Goal: Obtain resource: Obtain resource

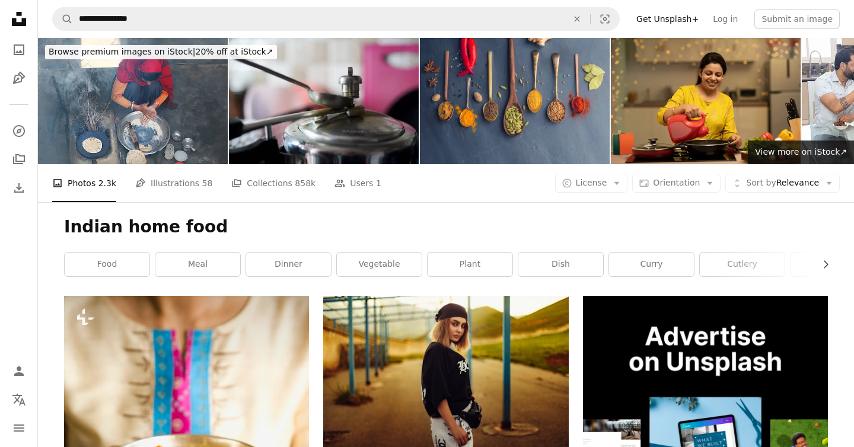
scroll to position [40598, 0]
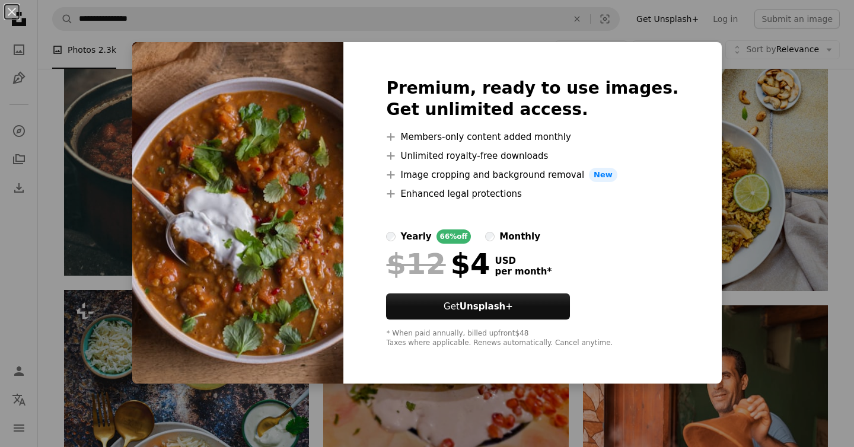
click at [212, 126] on img at bounding box center [237, 213] width 211 height 342
click at [760, 219] on div "An X shape Premium, ready to use images. Get unlimited access. A plus sign Memb…" at bounding box center [427, 223] width 854 height 447
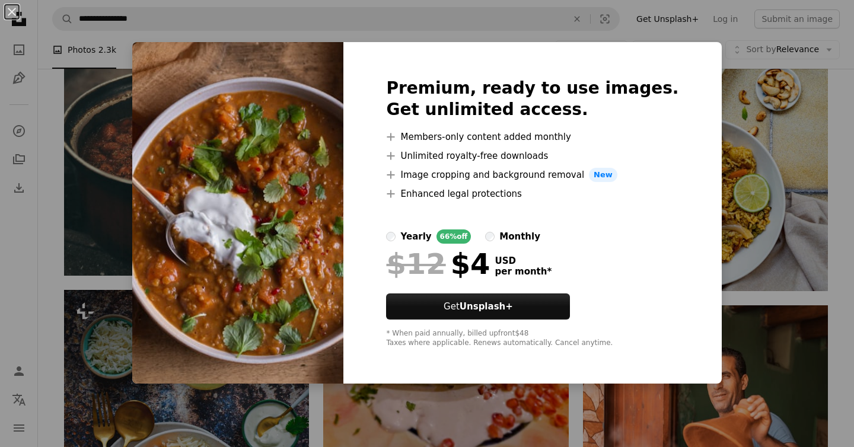
click at [247, 290] on img at bounding box center [186, 443] width 245 height 307
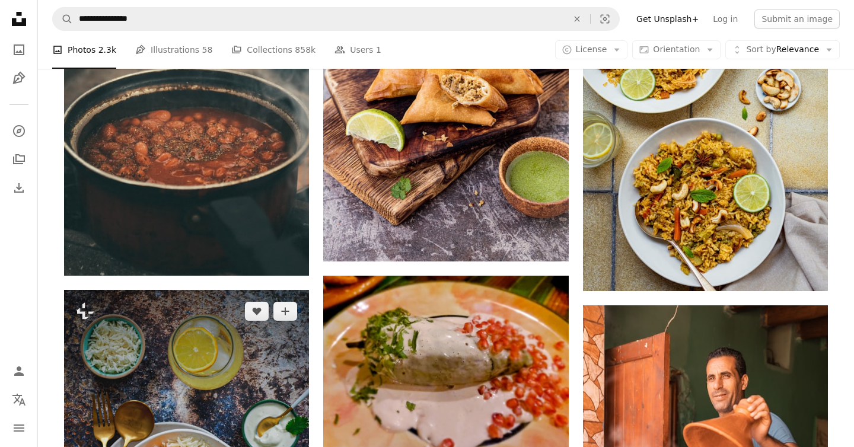
scroll to position [39897, 0]
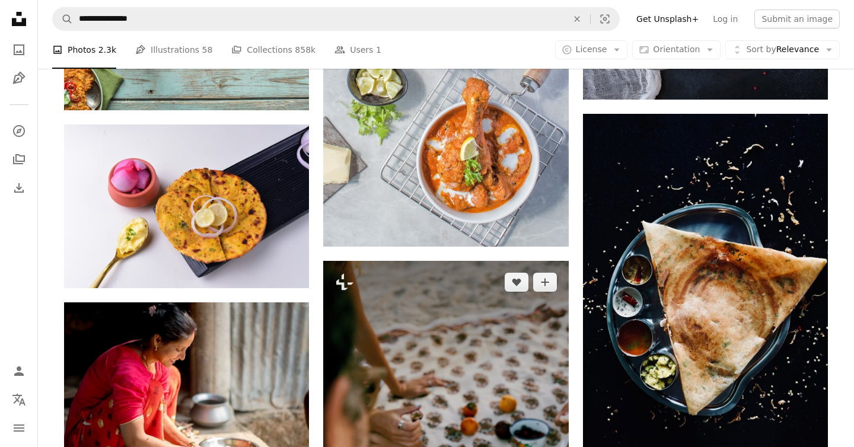
scroll to position [39832, 0]
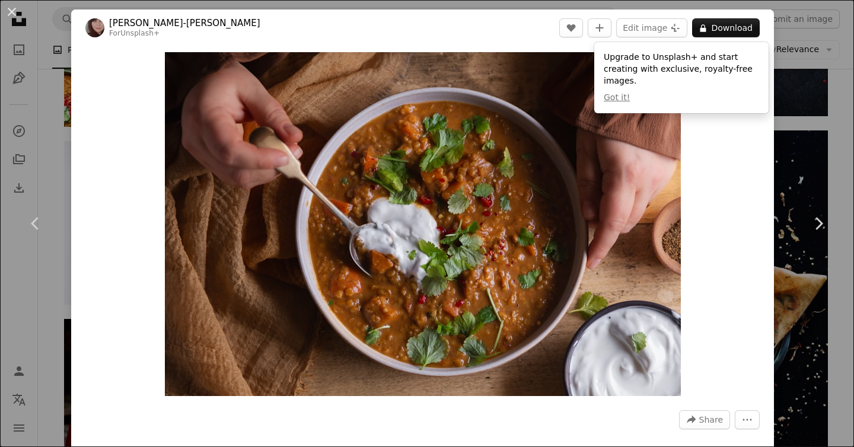
click at [830, 96] on div "An X shape Chevron left Chevron right [PERSON_NAME]-[PERSON_NAME] For Unsplash+…" at bounding box center [427, 223] width 854 height 447
click at [23, 41] on link "A photo" at bounding box center [19, 50] width 24 height 24
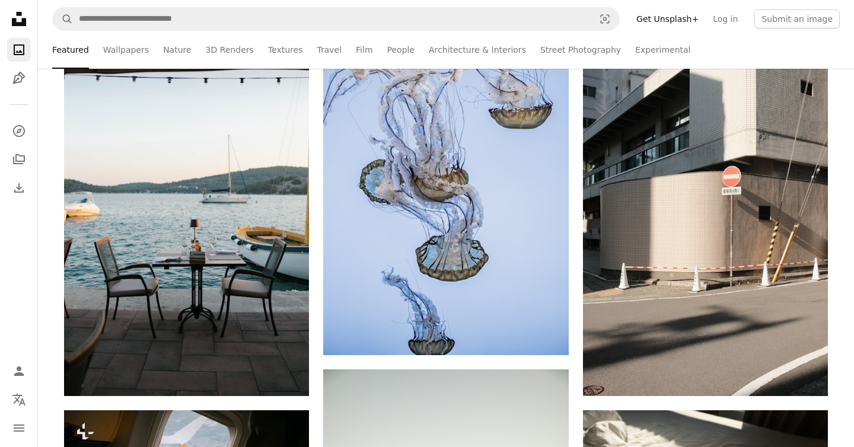
scroll to position [298, 0]
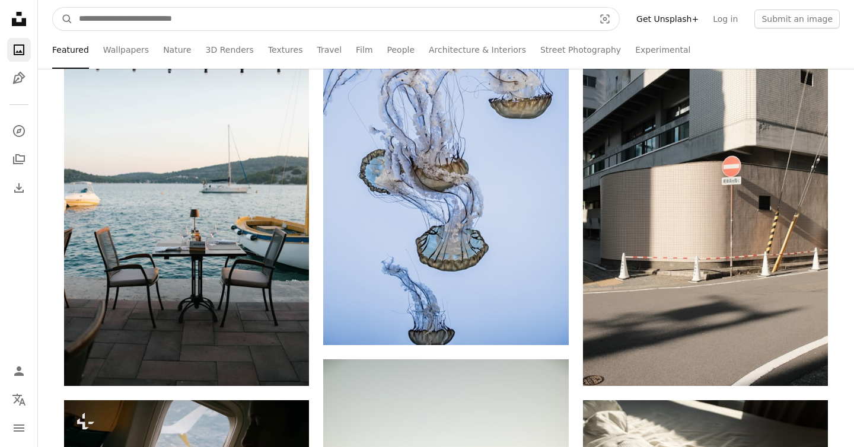
click at [107, 9] on input "Find visuals sitewide" at bounding box center [332, 19] width 518 height 23
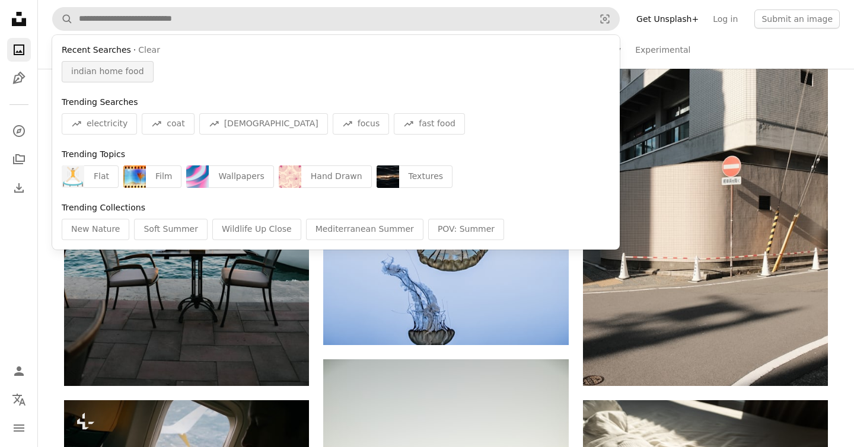
click at [126, 72] on span "indian home food" at bounding box center [107, 72] width 73 height 12
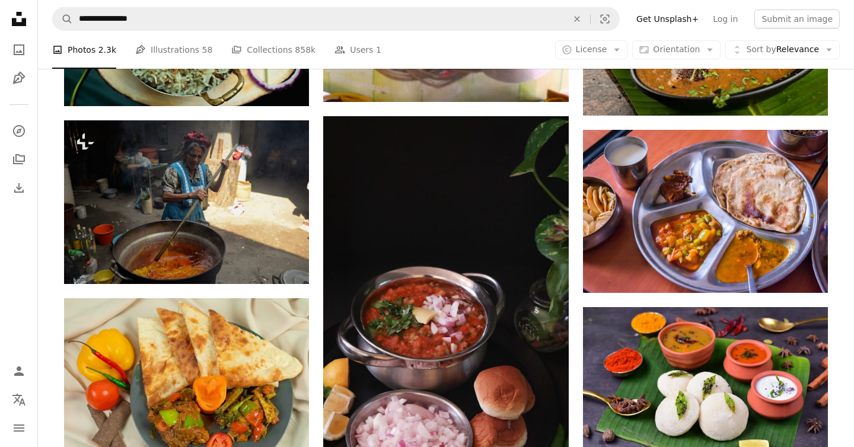
scroll to position [10909, 0]
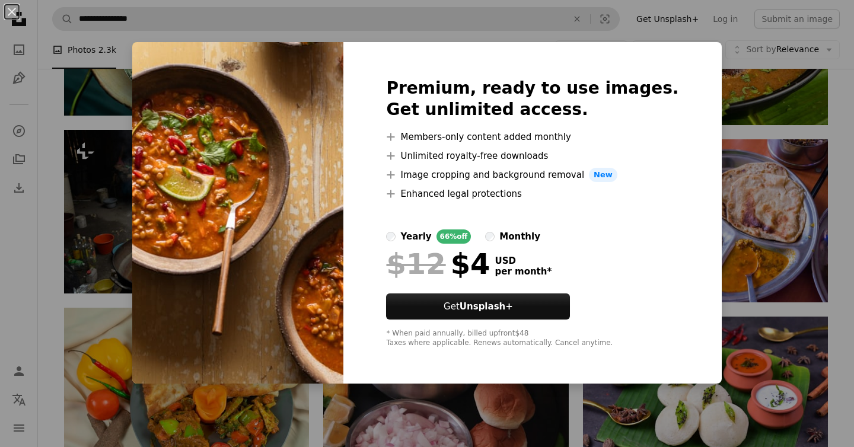
click at [769, 190] on div "An X shape Premium, ready to use images. Get unlimited access. A plus sign Memb…" at bounding box center [427, 223] width 854 height 447
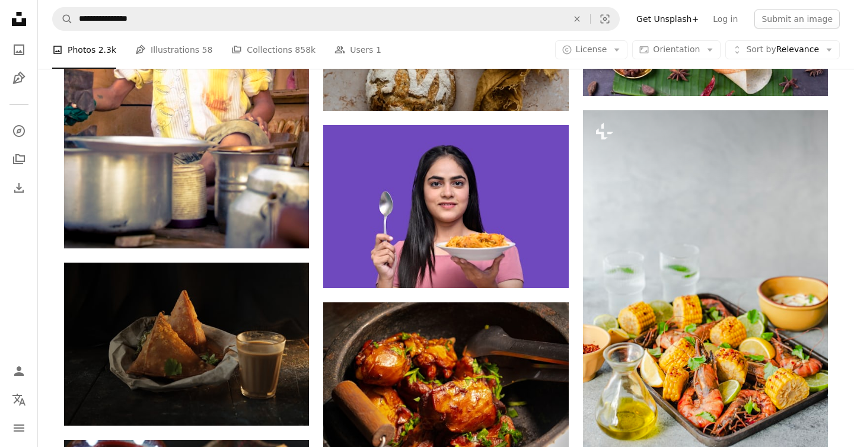
scroll to position [32330, 0]
